Goal: Task Accomplishment & Management: Use online tool/utility

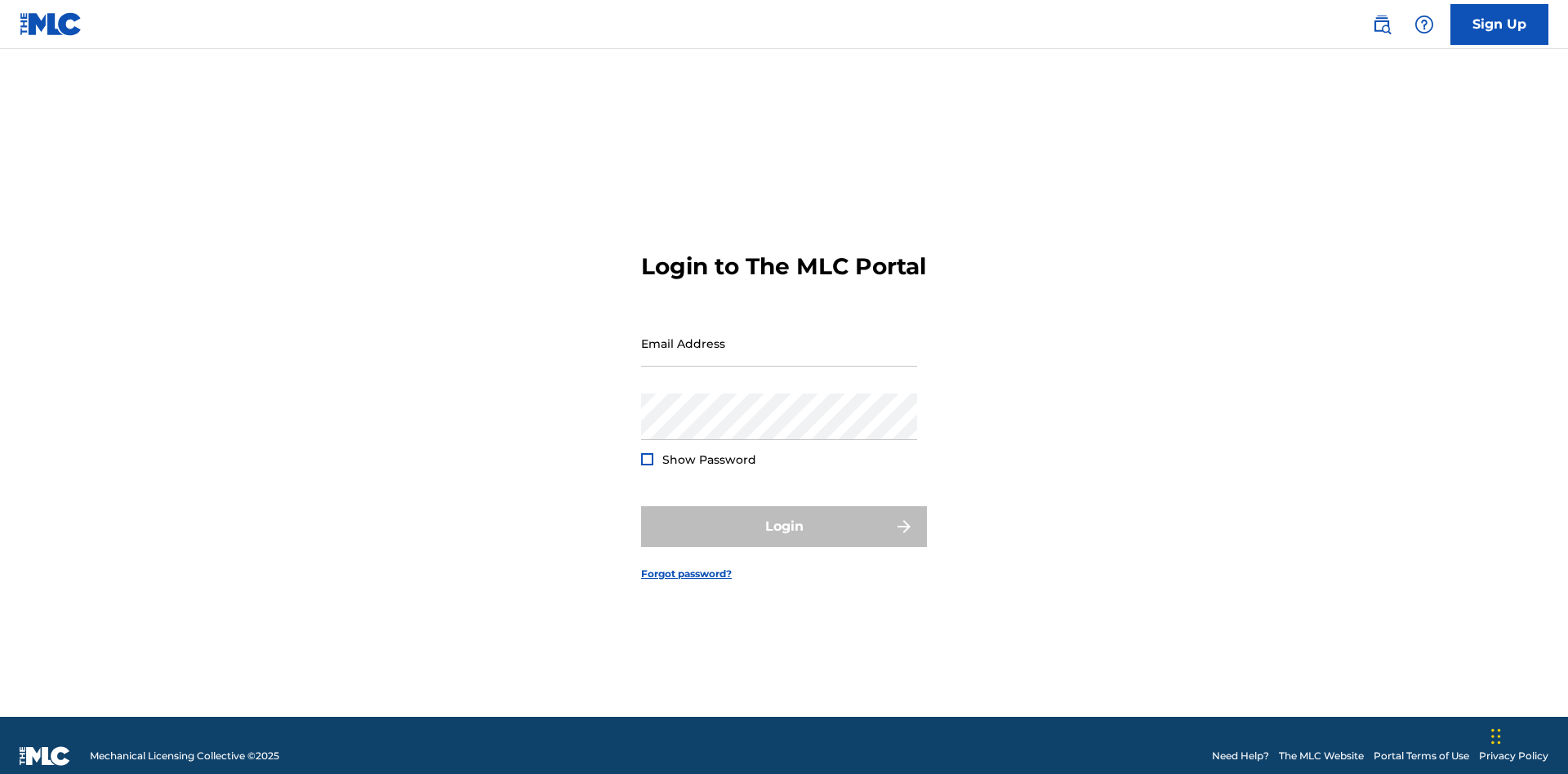
scroll to position [21, 0]
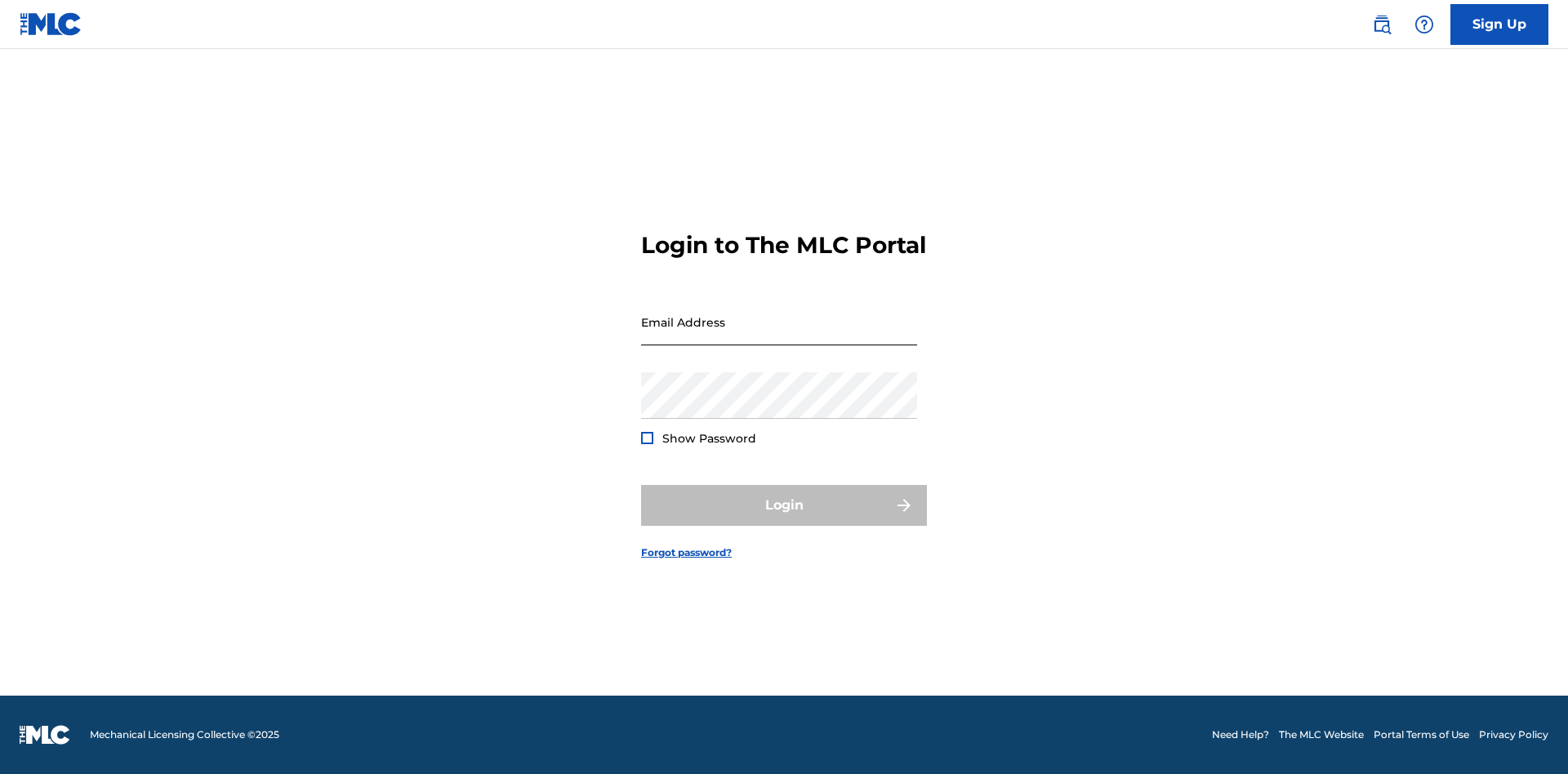
click at [779, 336] on input "Email Address" at bounding box center [778, 322] width 276 height 46
type input "[PERSON_NAME][EMAIL_ADDRESS][PERSON_NAME][DOMAIN_NAME]"
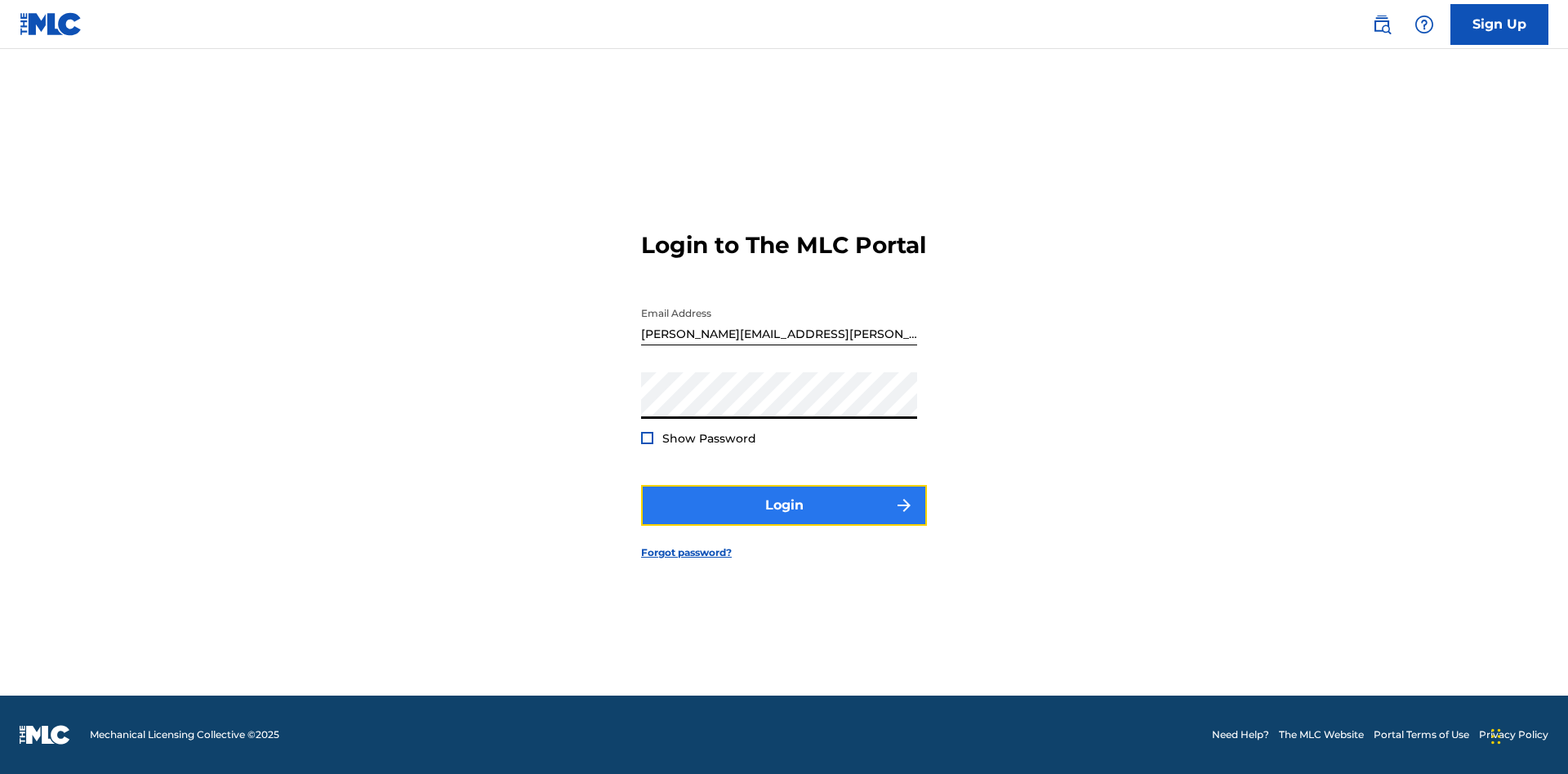
click at [784, 519] on button "Login" at bounding box center [784, 506] width 285 height 41
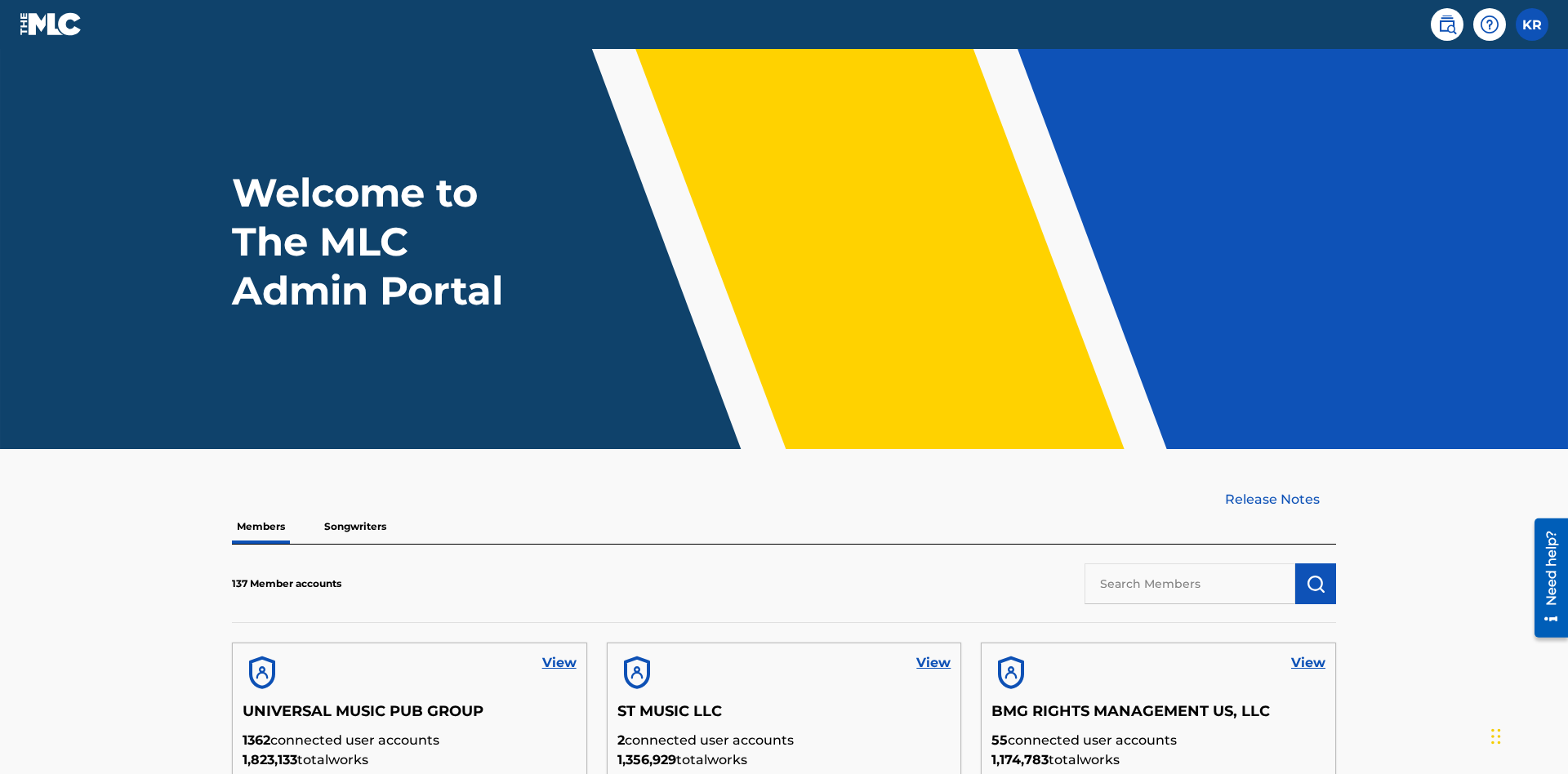
click at [1189, 563] on input "text" at bounding box center [1189, 583] width 211 height 41
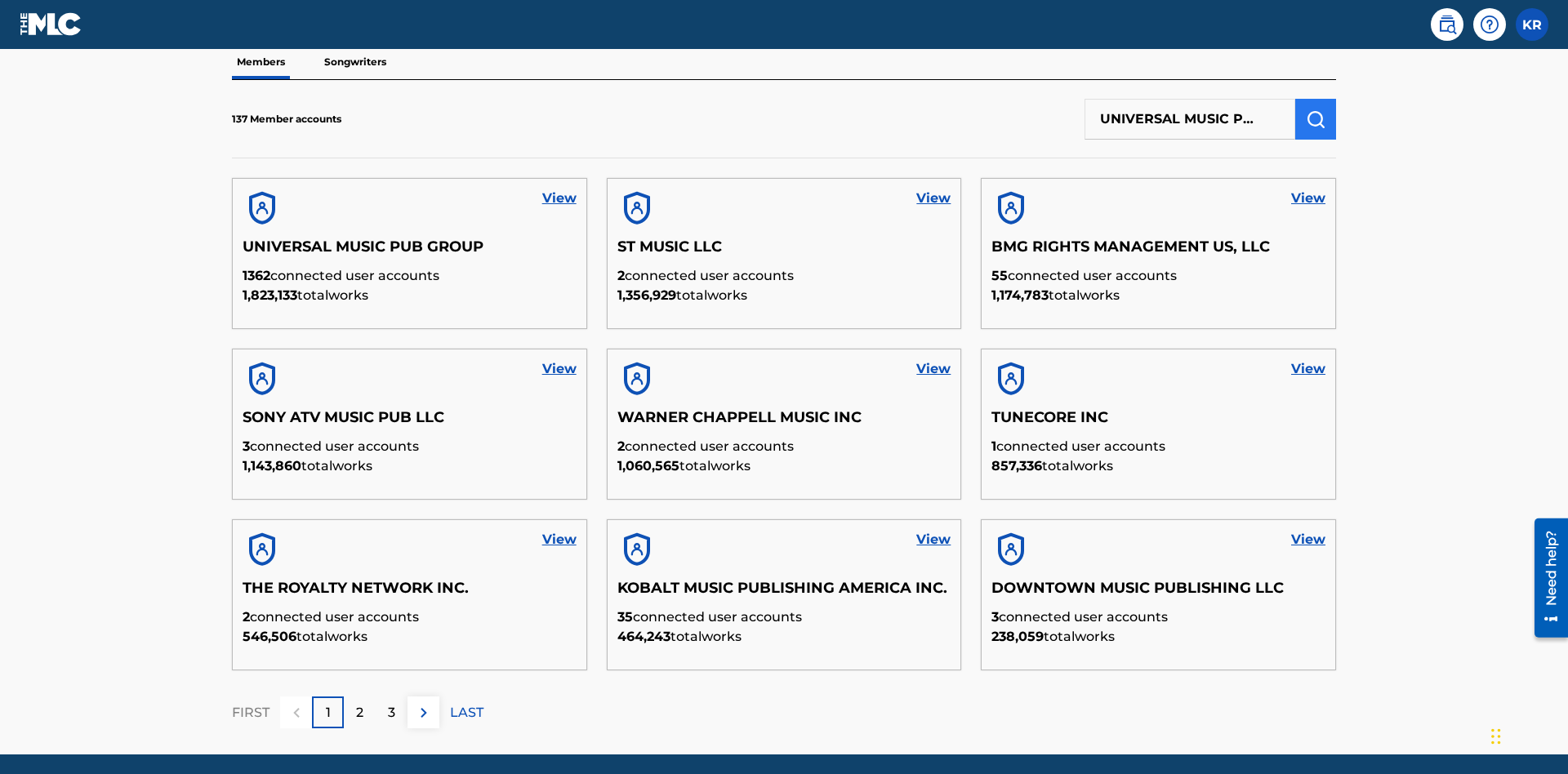
type input "UNIVERSAL MUSIC PUB GROUP"
click at [1315, 109] on img "submit" at bounding box center [1315, 119] width 20 height 20
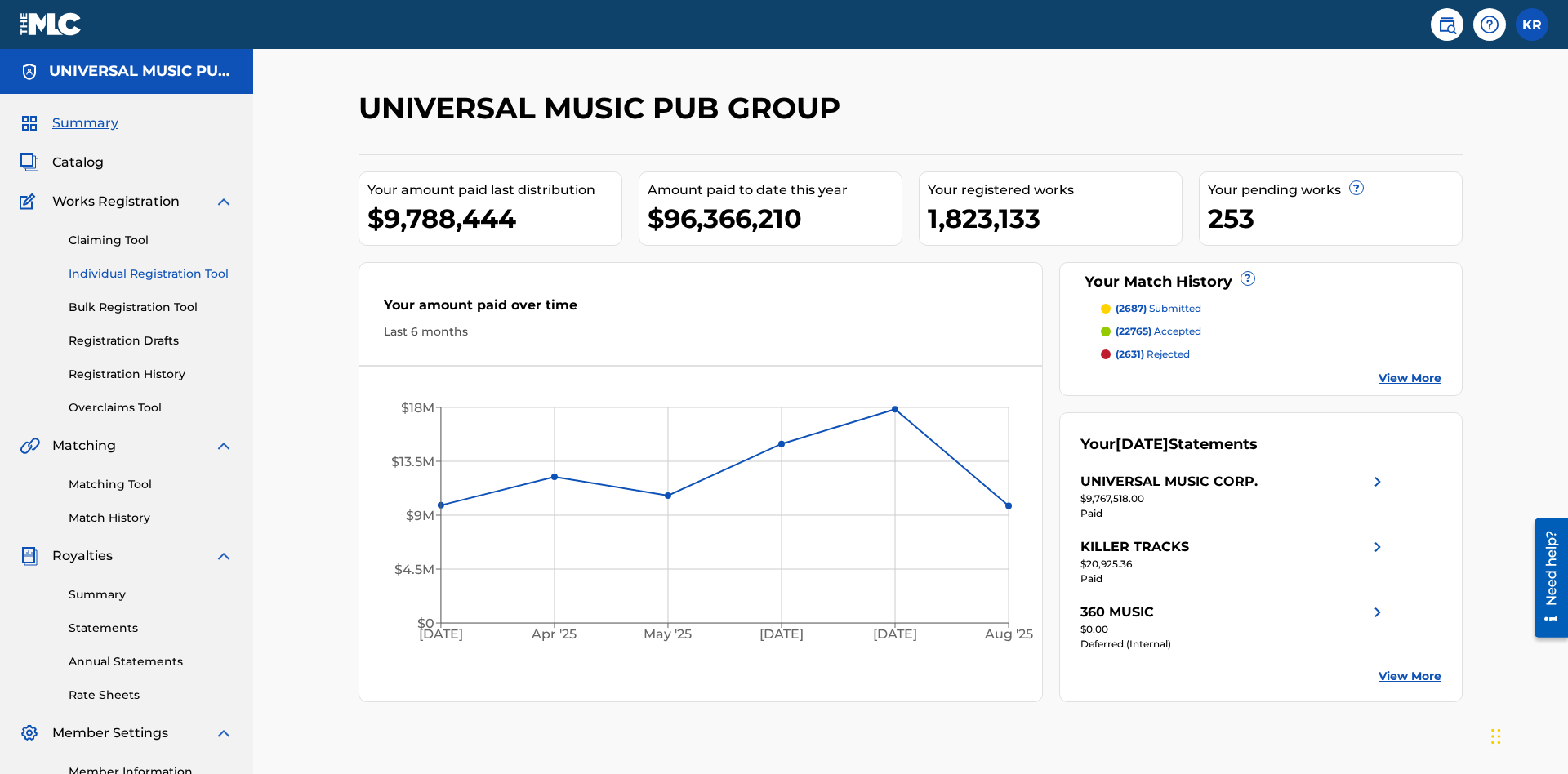
click at [151, 266] on link "Individual Registration Tool" at bounding box center [150, 274] width 165 height 17
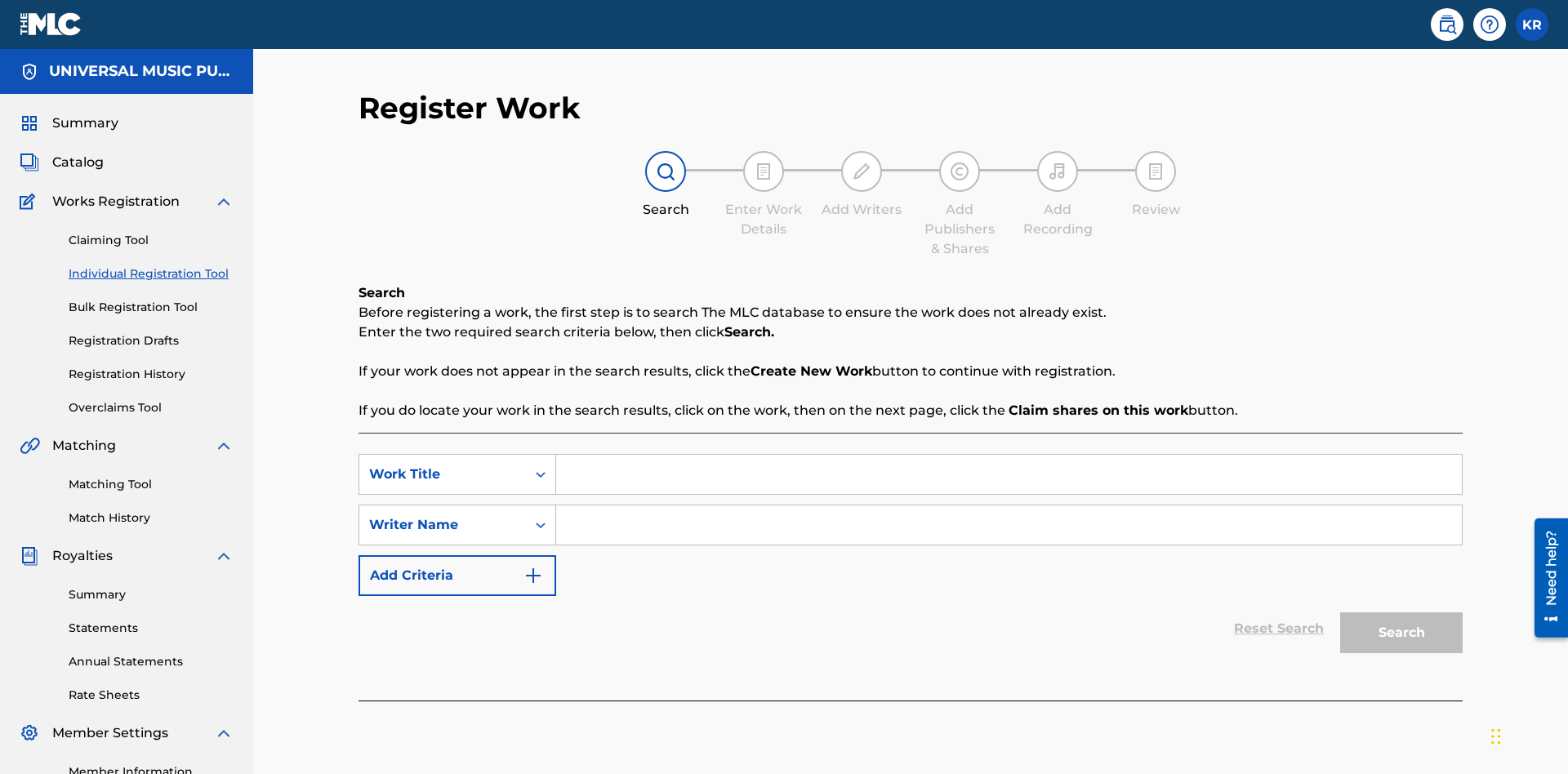
scroll to position [205, 0]
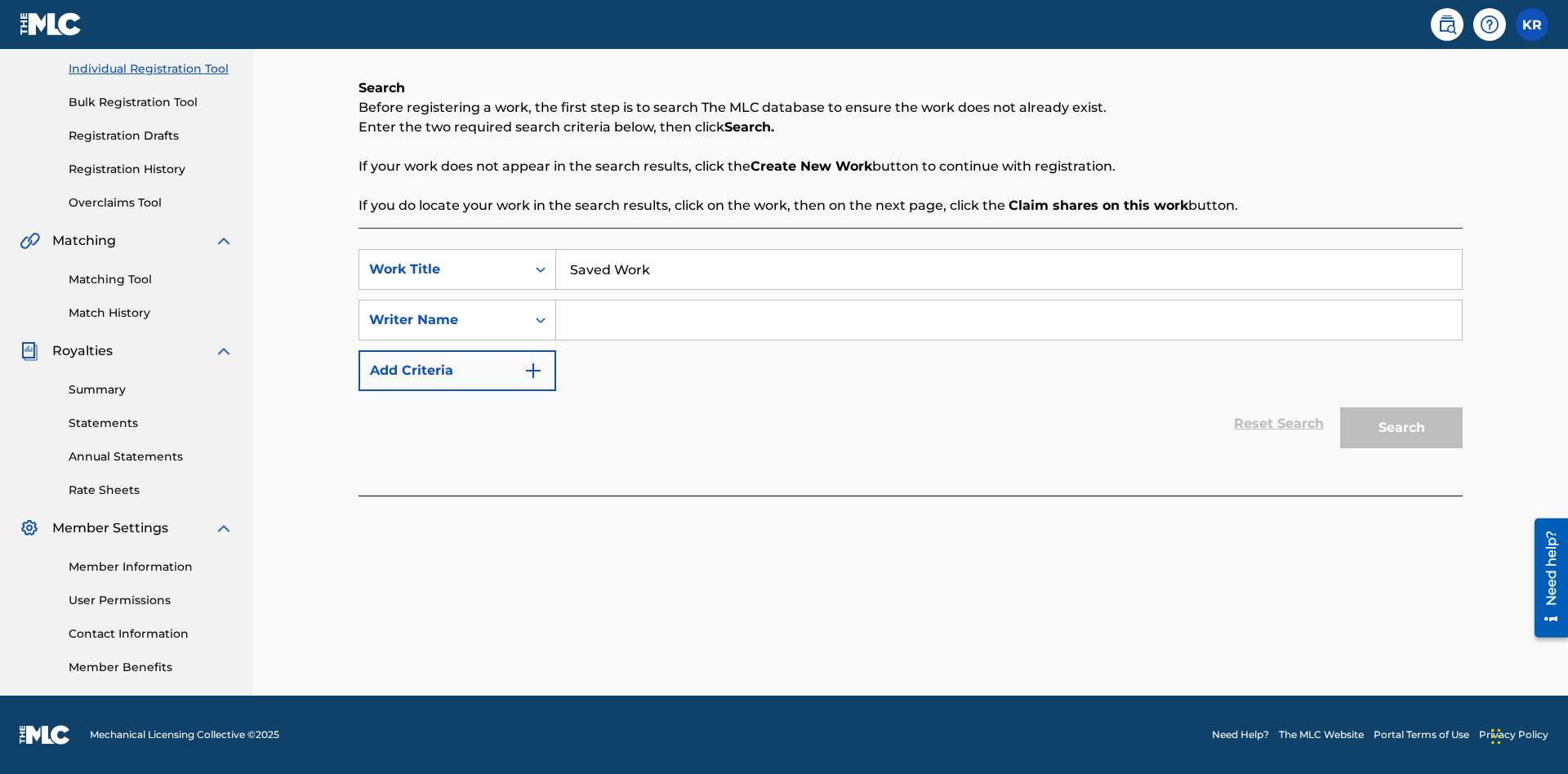
type input "Saved Work"
click at [1008, 320] on input "Search Form" at bounding box center [1009, 320] width 906 height 39
type input "Test Name"
